Goal: Task Accomplishment & Management: Use online tool/utility

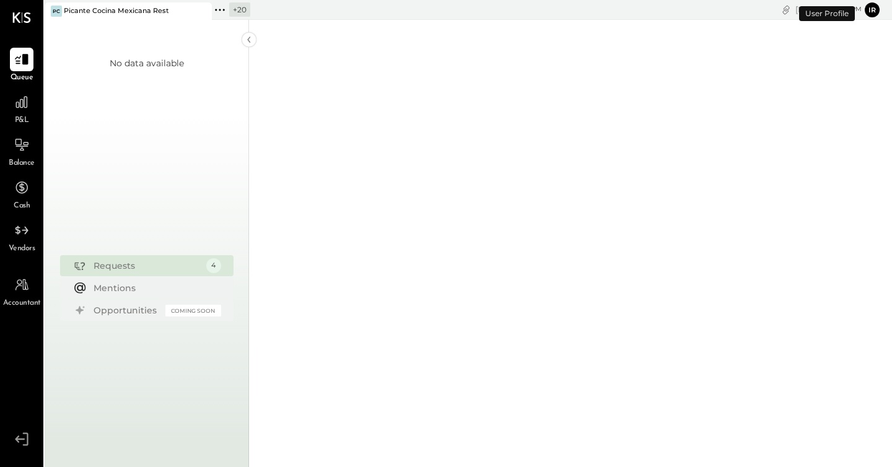
click at [216, 11] on icon at bounding box center [220, 10] width 16 height 16
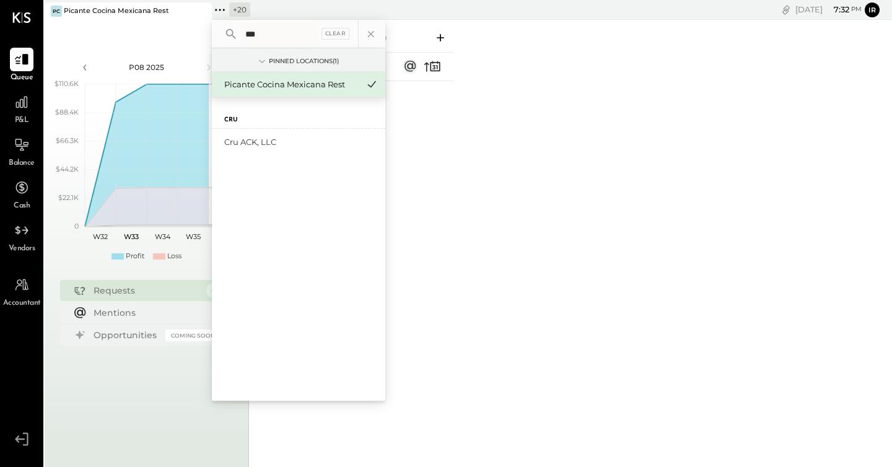
type input "***"
click at [274, 128] on div "Cru" at bounding box center [298, 113] width 173 height 31
click at [274, 142] on div "Cru ACK, LLC" at bounding box center [291, 142] width 134 height 12
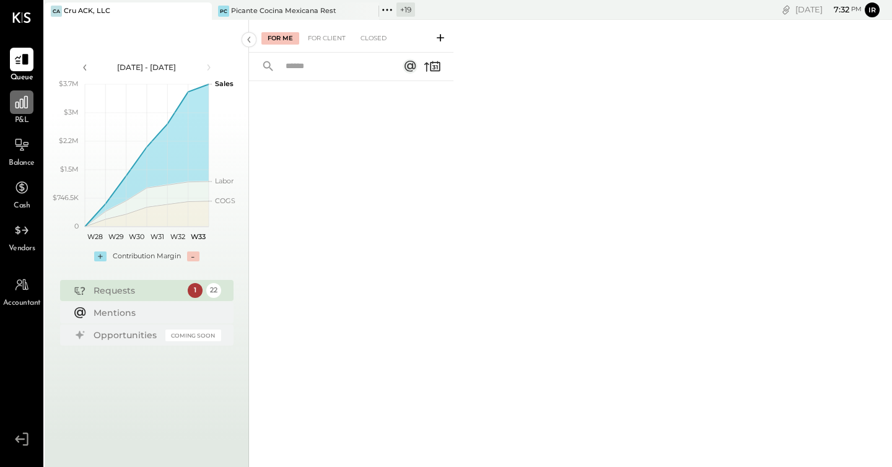
click at [20, 107] on icon at bounding box center [21, 102] width 12 height 12
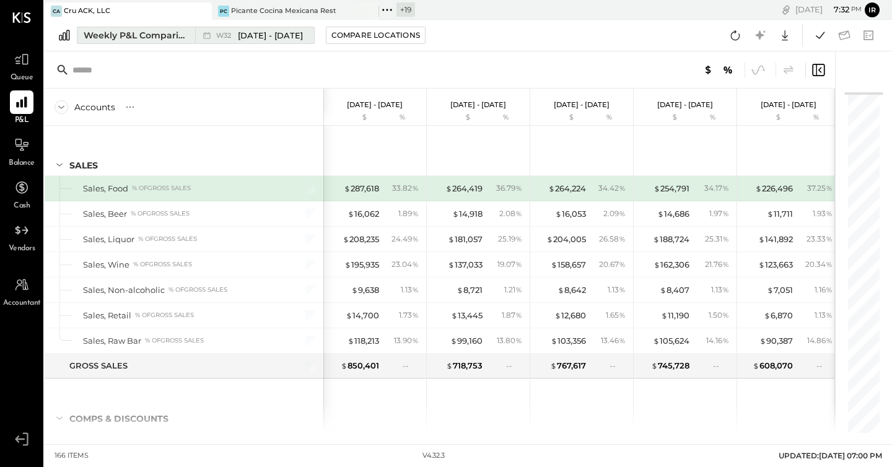
click at [179, 34] on div "Weekly P&L Comparison" at bounding box center [136, 35] width 104 height 12
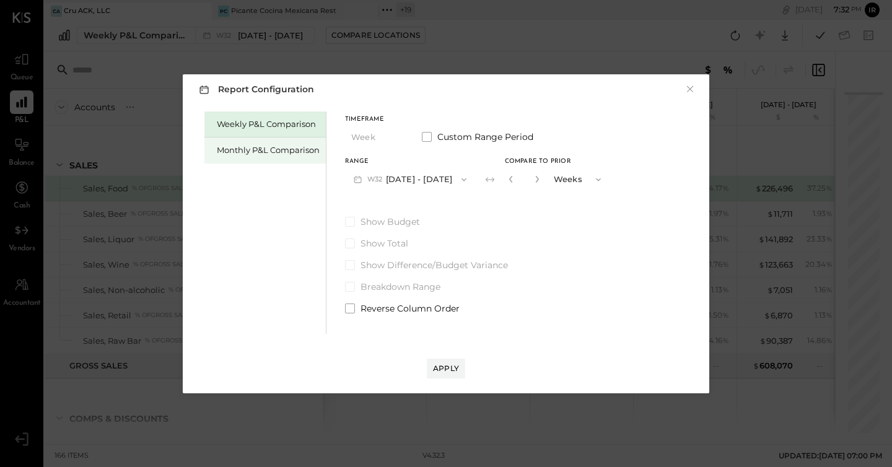
click at [250, 154] on div "Monthly P&L Comparison" at bounding box center [268, 150] width 103 height 12
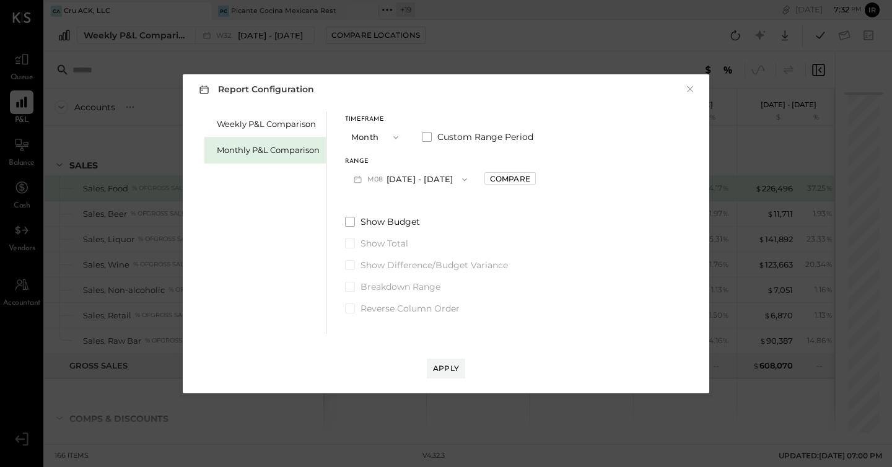
click at [435, 174] on button "M08 [DATE] - [DATE]" at bounding box center [410, 179] width 131 height 23
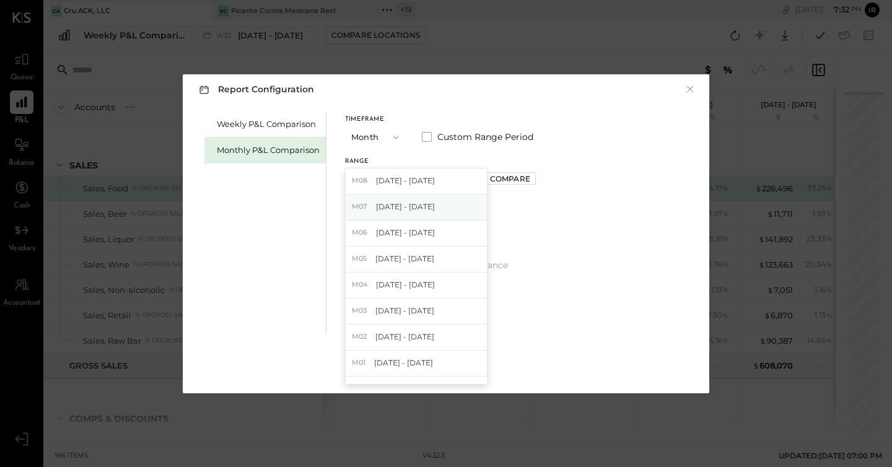
click at [415, 208] on span "[DATE] - [DATE]" at bounding box center [405, 206] width 59 height 11
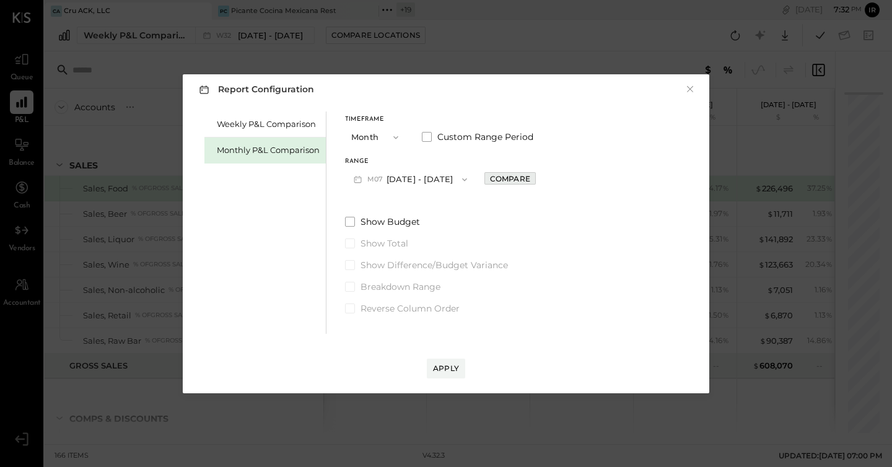
click at [501, 180] on div "Compare" at bounding box center [510, 178] width 40 height 11
click at [533, 184] on button "button" at bounding box center [538, 179] width 10 height 14
type input "*"
click at [457, 359] on button "Apply" at bounding box center [446, 369] width 38 height 20
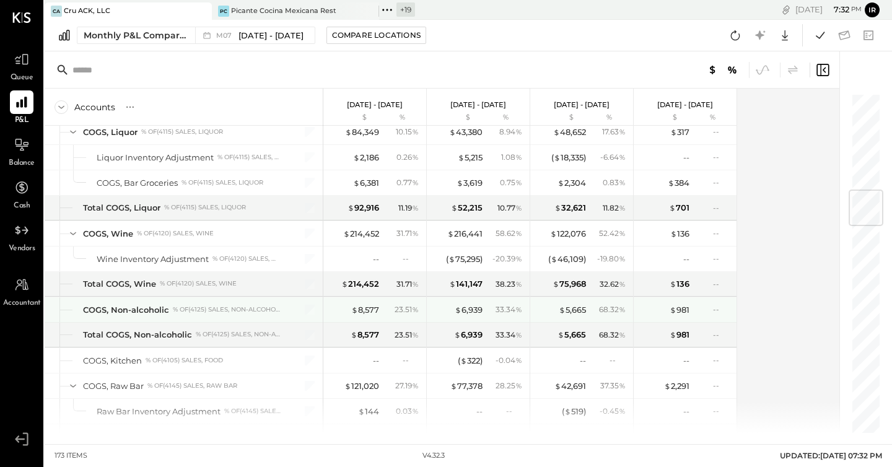
scroll to position [820, 0]
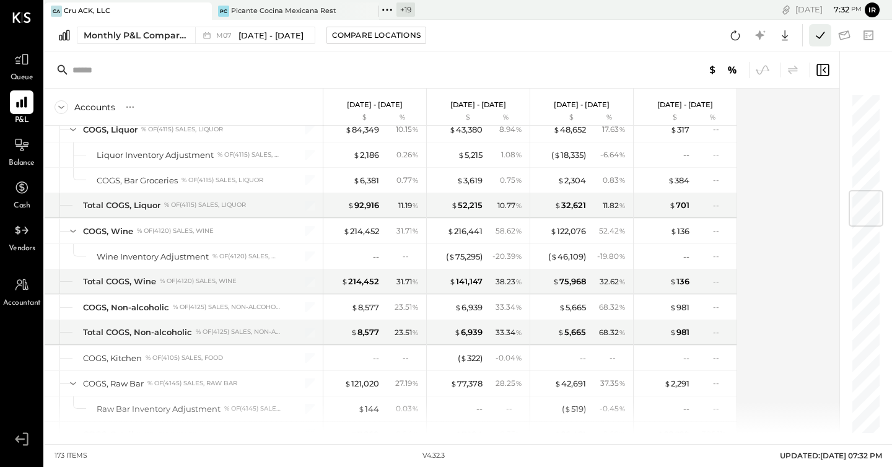
click at [814, 32] on icon at bounding box center [820, 35] width 16 height 16
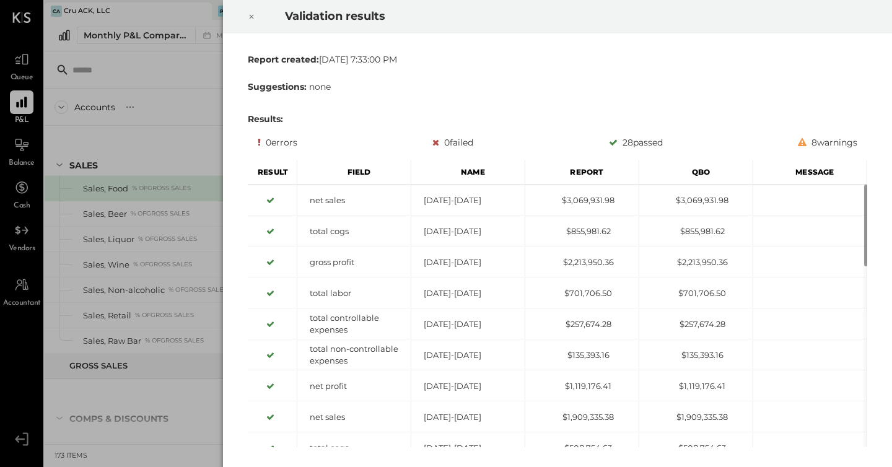
click at [252, 17] on icon at bounding box center [251, 16] width 7 height 15
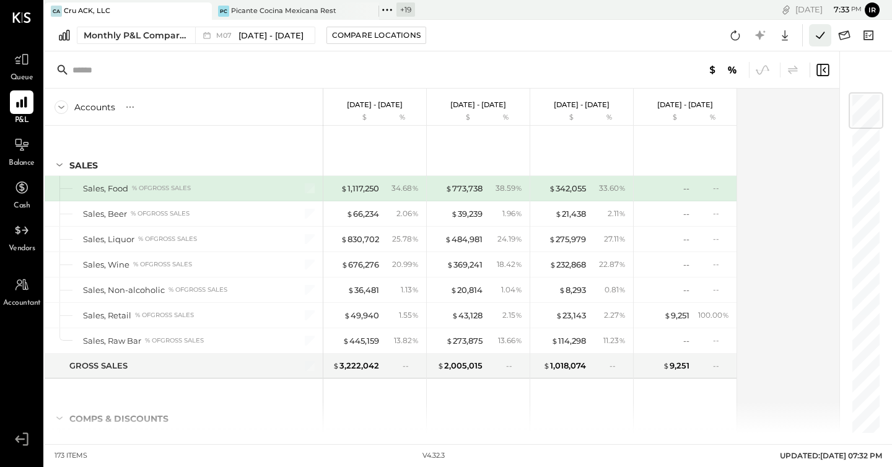
click at [826, 39] on icon at bounding box center [820, 35] width 16 height 16
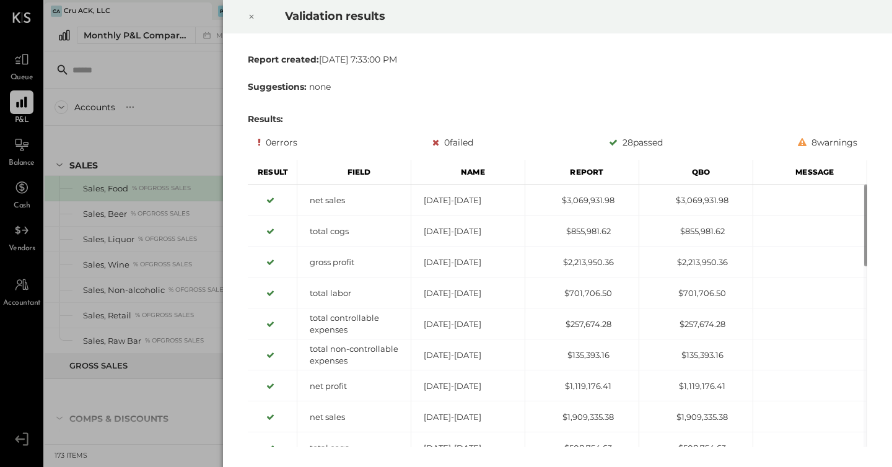
click at [252, 19] on icon at bounding box center [251, 16] width 7 height 15
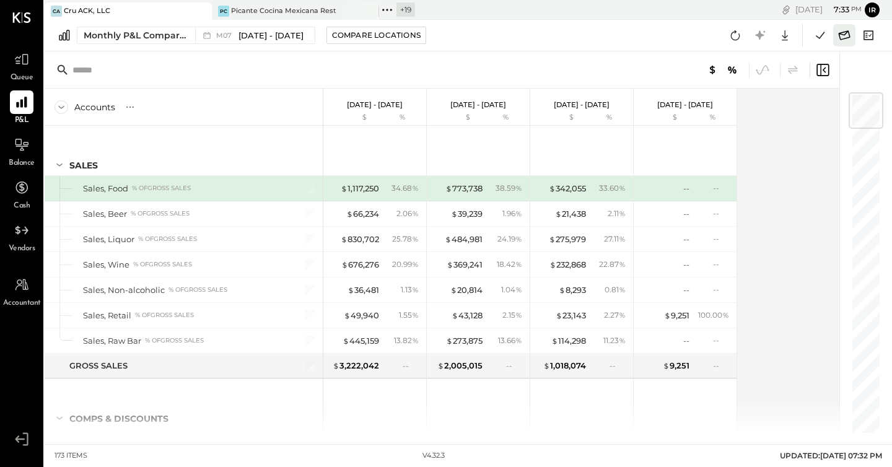
click at [835, 41] on button at bounding box center [844, 35] width 22 height 22
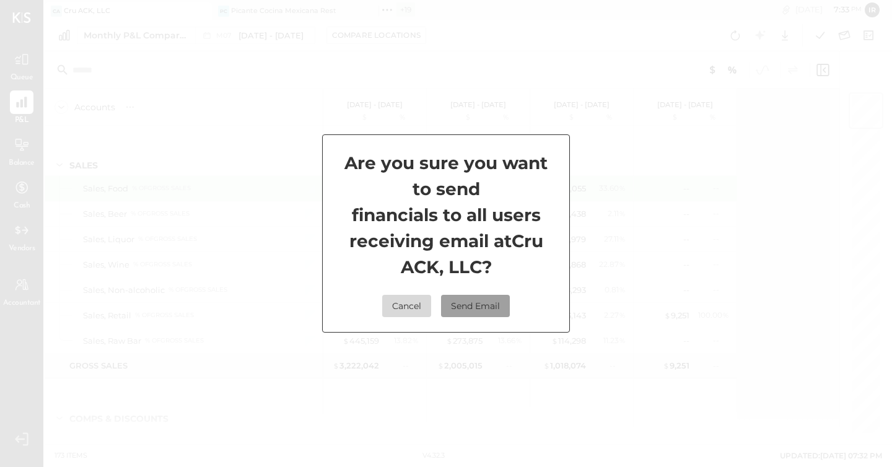
click at [473, 309] on button "Send Email" at bounding box center [475, 306] width 69 height 22
